Goal: Task Accomplishment & Management: Manage account settings

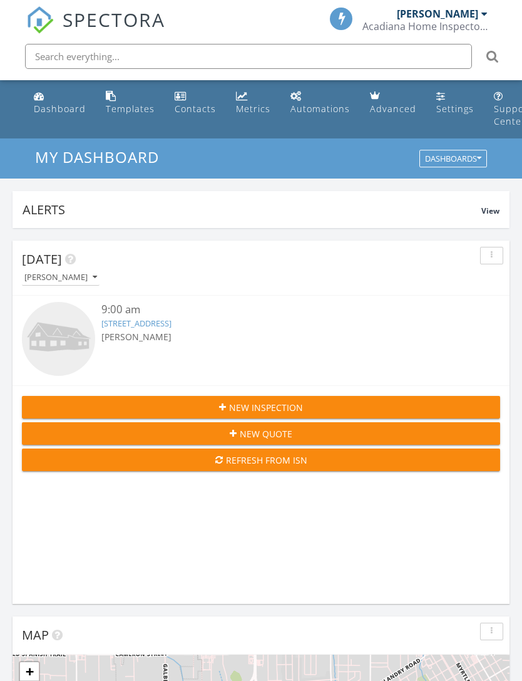
scroll to position [2142, 523]
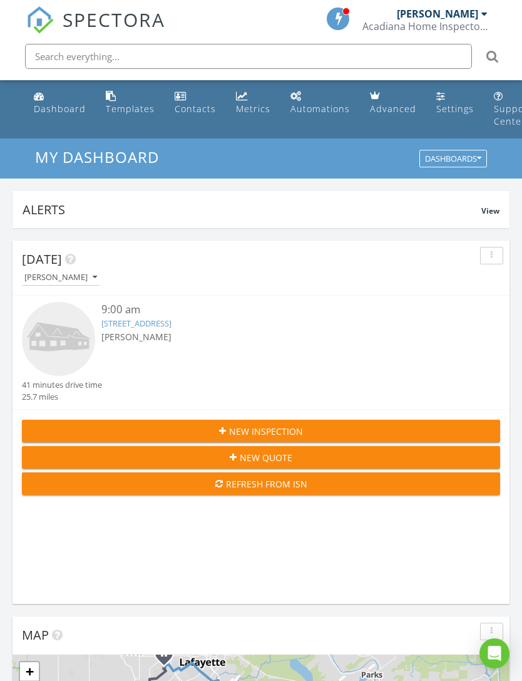
click at [140, 320] on link "27 Oak Pl, New Iberia, LA 70563" at bounding box center [136, 322] width 70 height 11
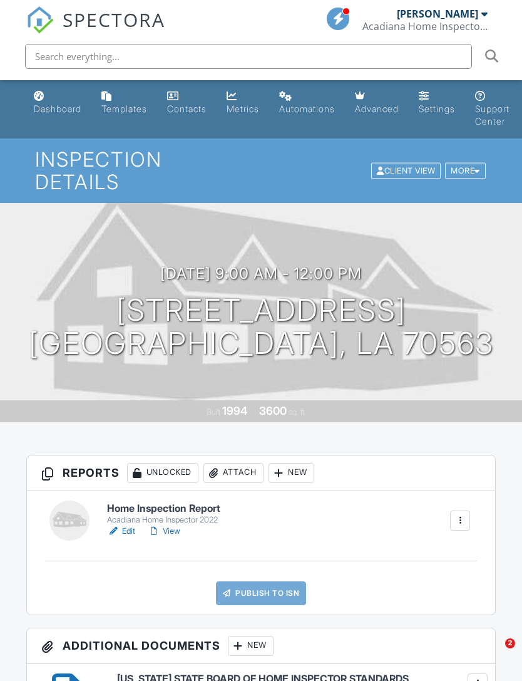
click at [133, 525] on link "Edit" at bounding box center [121, 531] width 28 height 13
click at [129, 525] on link "Edit" at bounding box center [121, 531] width 28 height 13
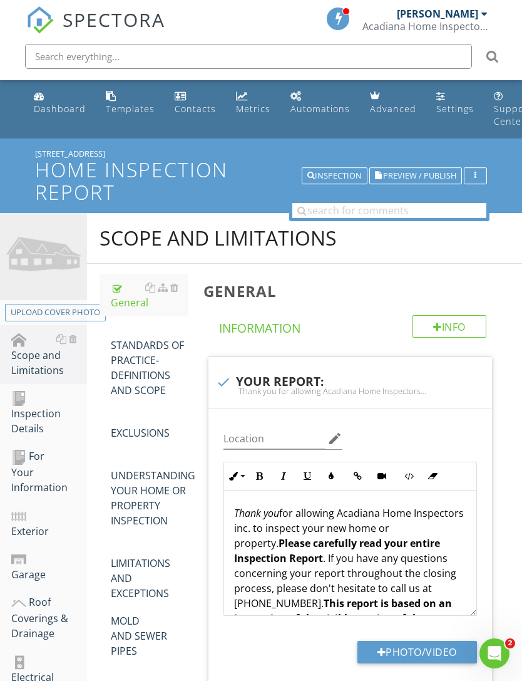
click at [68, 253] on img at bounding box center [43, 256] width 87 height 87
click at [67, 312] on div "Upload cover photo" at bounding box center [56, 312] width 90 height 13
type input "C:\fakepath\IMG_9907.jpeg"
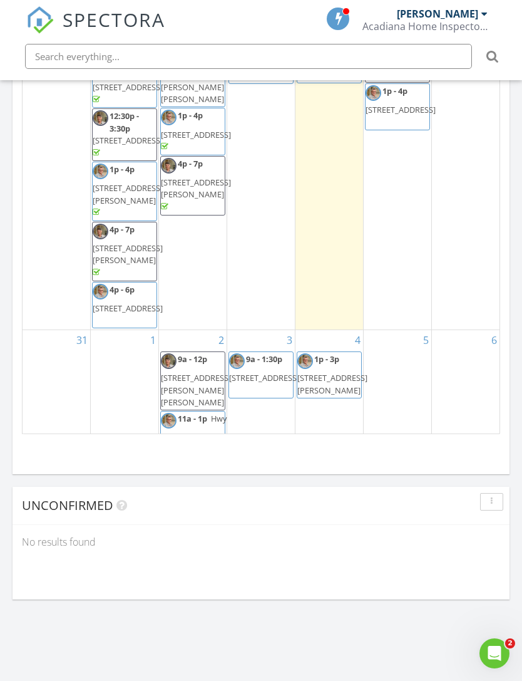
scroll to position [8, 0]
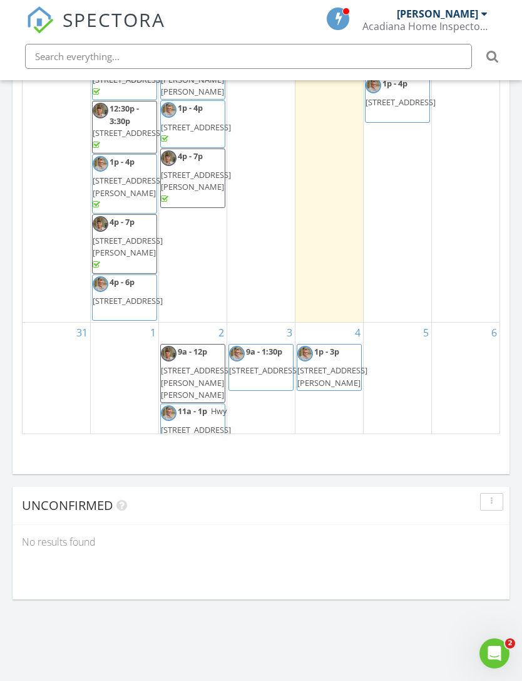
click at [359, 343] on link "4" at bounding box center [358, 332] width 11 height 20
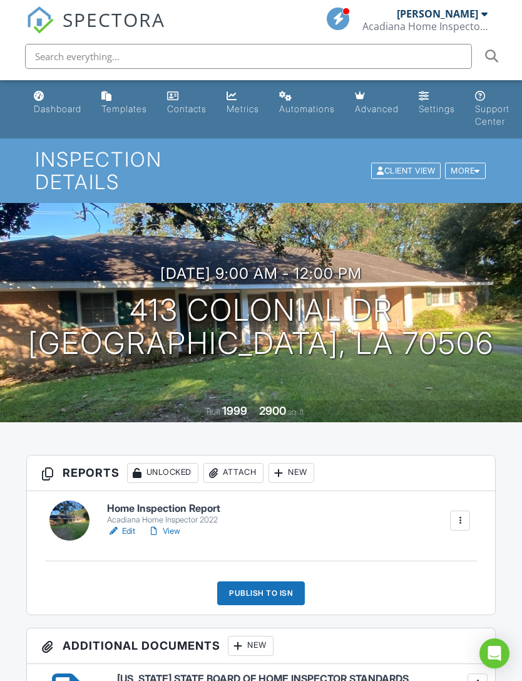
scroll to position [67, 0]
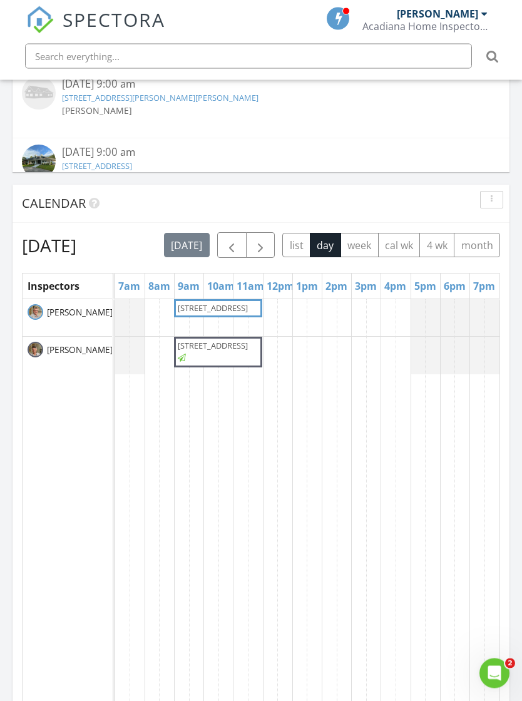
scroll to position [1183, 0]
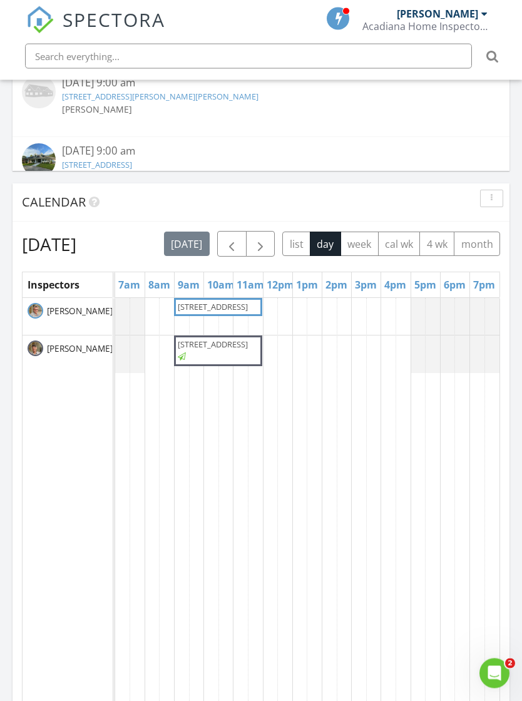
click at [341, 257] on button "week" at bounding box center [360, 244] width 38 height 24
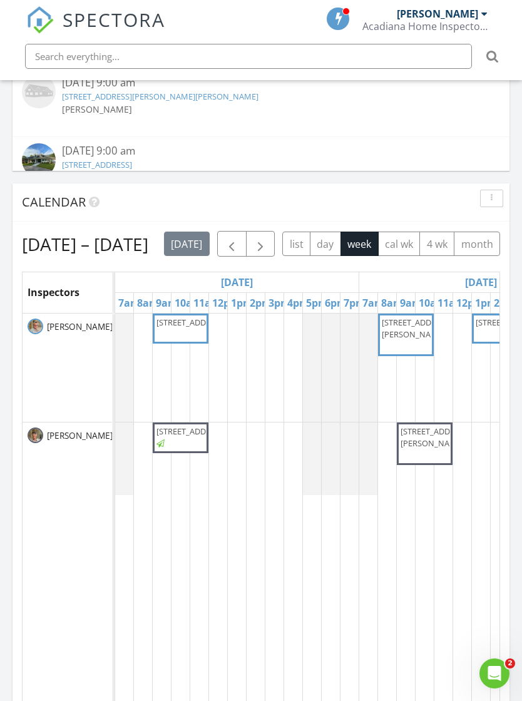
click at [378, 256] on button "cal wk" at bounding box center [399, 244] width 43 height 24
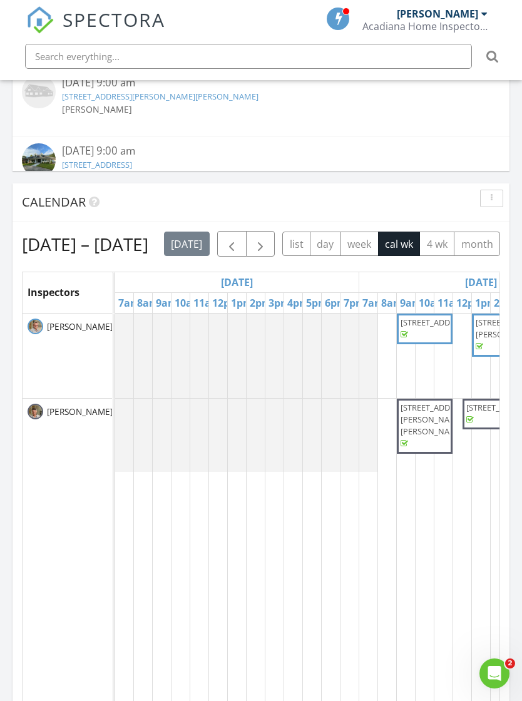
click at [436, 242] on button "4 wk" at bounding box center [437, 244] width 35 height 24
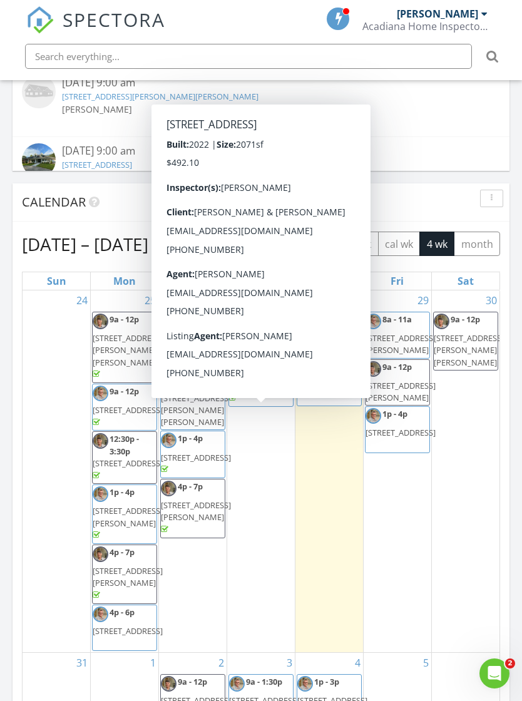
click at [259, 392] on span "222 Treescape Dr, Lafayette 70508" at bounding box center [264, 386] width 70 height 11
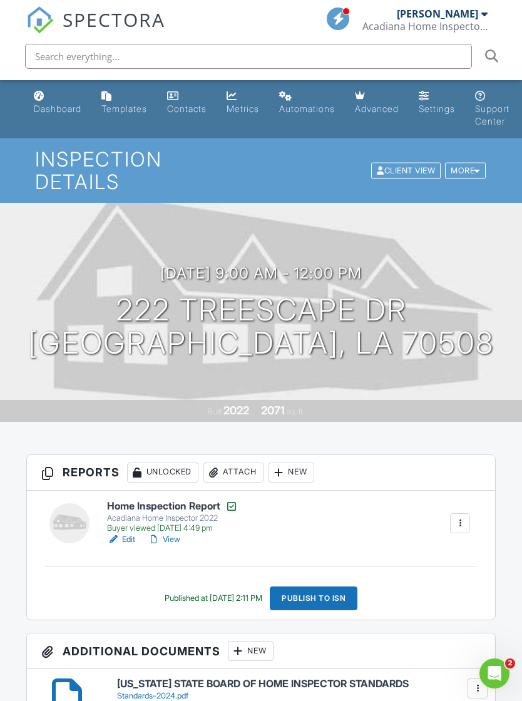
click at [133, 533] on link "Edit" at bounding box center [121, 539] width 28 height 13
click at [129, 533] on link "Edit" at bounding box center [121, 539] width 28 height 13
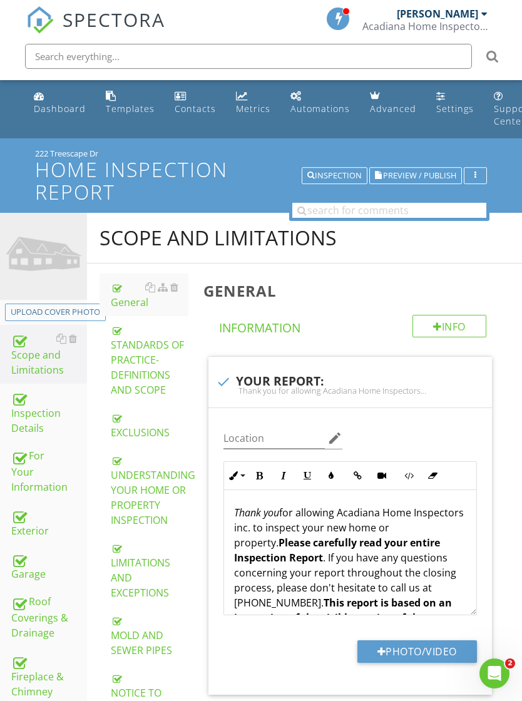
click at [57, 311] on div "Upload cover photo" at bounding box center [56, 312] width 90 height 13
type input "C:\fakepath\IMG_9881.jpeg"
